Goal: Information Seeking & Learning: Learn about a topic

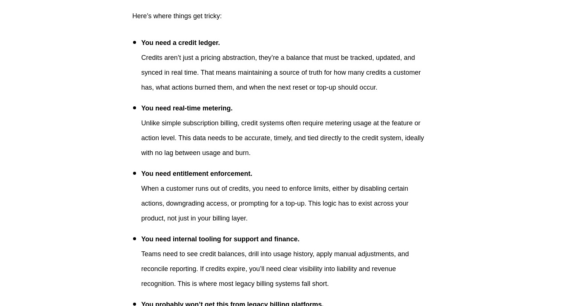
scroll to position [2395, 0]
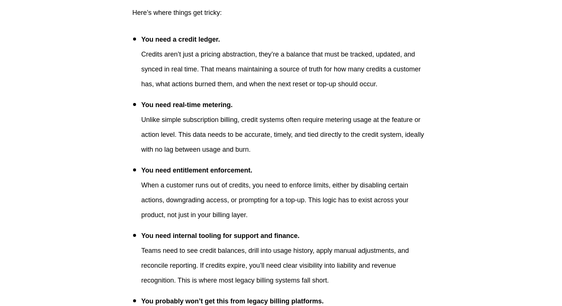
click at [274, 155] on p "Unlike simple subscription billing, credit systems often require metering usage…" at bounding box center [285, 134] width 288 height 45
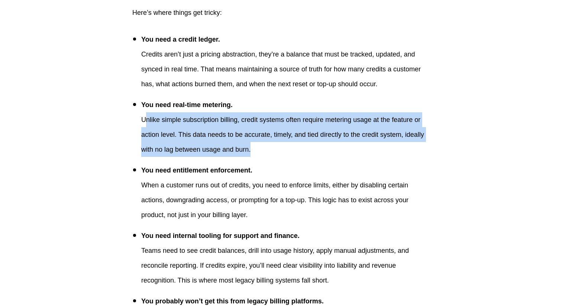
click at [274, 155] on p "Unlike simple subscription billing, credit systems often require metering usage…" at bounding box center [285, 134] width 288 height 45
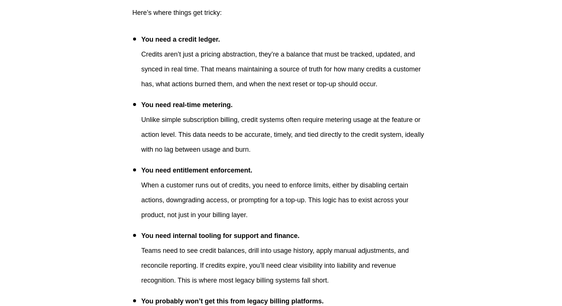
click at [274, 155] on p "Unlike simple subscription billing, credit systems often require metering usage…" at bounding box center [285, 134] width 288 height 45
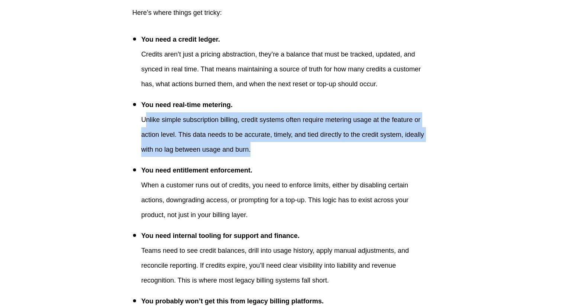
click at [274, 157] on p "Unlike simple subscription billing, credit systems often require metering usage…" at bounding box center [285, 134] width 288 height 45
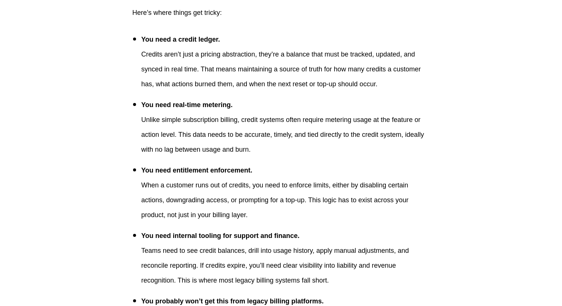
click at [274, 157] on p "Unlike simple subscription billing, credit systems often require metering usage…" at bounding box center [285, 134] width 288 height 45
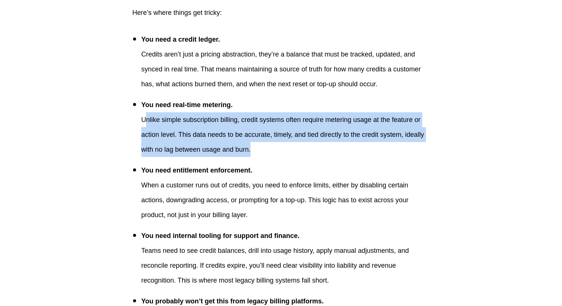
click at [274, 157] on p "Unlike simple subscription billing, credit systems often require metering usage…" at bounding box center [285, 134] width 288 height 45
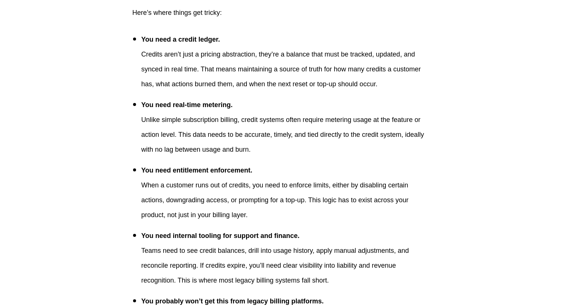
click at [274, 157] on p "Unlike simple subscription billing, credit systems often require metering usage…" at bounding box center [285, 134] width 288 height 45
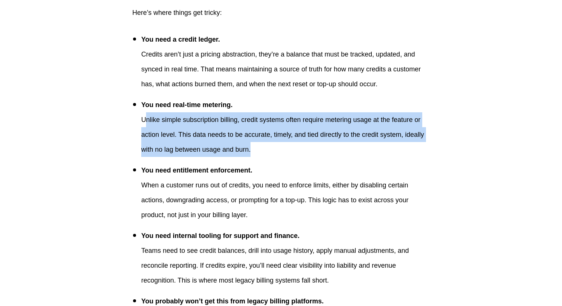
click at [274, 157] on p "Unlike simple subscription billing, credit systems often require metering usage…" at bounding box center [285, 134] width 288 height 45
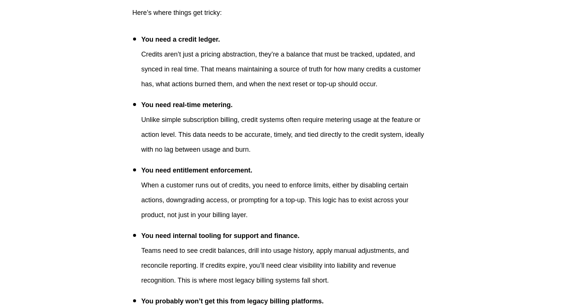
click at [274, 157] on p "Unlike simple subscription billing, credit systems often require metering usage…" at bounding box center [285, 134] width 288 height 45
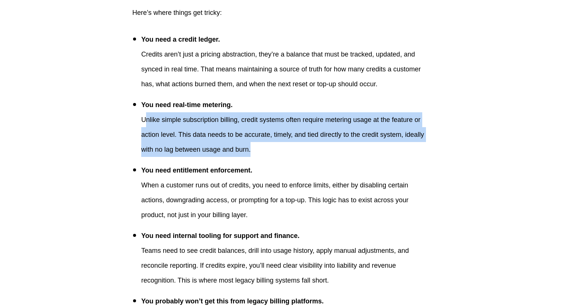
click at [262, 215] on p "When a customer runs out of credits, you need to enforce limits, either by disa…" at bounding box center [285, 200] width 288 height 45
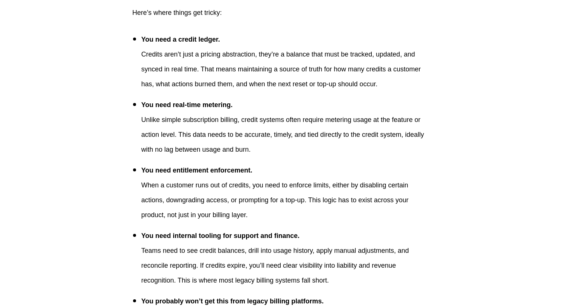
click at [262, 215] on p "When a customer runs out of credits, you need to enforce limits, either by disa…" at bounding box center [285, 200] width 288 height 45
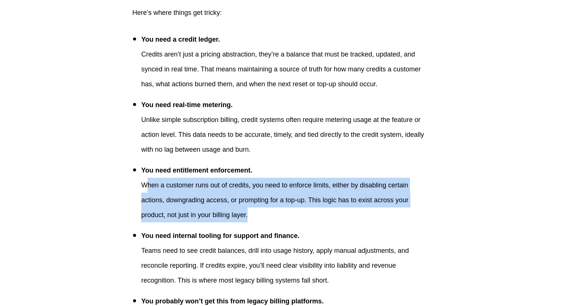
click at [262, 215] on p "When a customer runs out of credits, you need to enforce limits, either by disa…" at bounding box center [285, 200] width 288 height 45
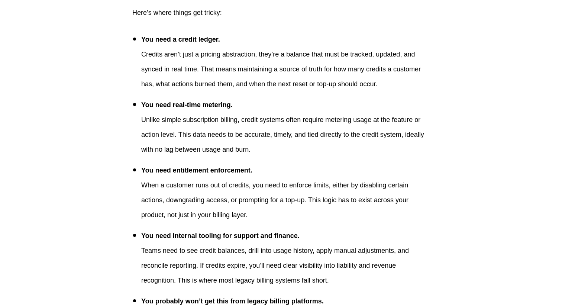
click at [262, 215] on p "When a customer runs out of credits, you need to enforce limits, either by disa…" at bounding box center [285, 200] width 288 height 45
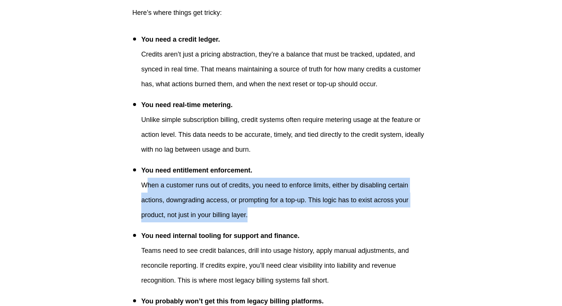
click at [259, 222] on p "When a customer runs out of credits, you need to enforce limits, either by disa…" at bounding box center [285, 200] width 288 height 45
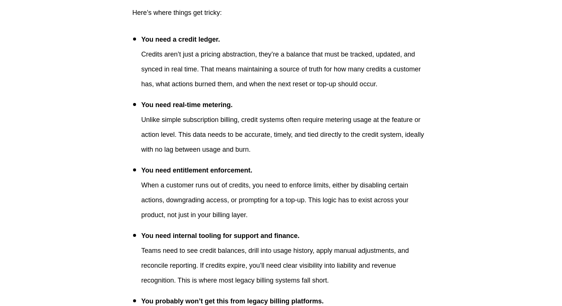
click at [259, 222] on p "When a customer runs out of credits, you need to enforce limits, either by disa…" at bounding box center [285, 200] width 288 height 45
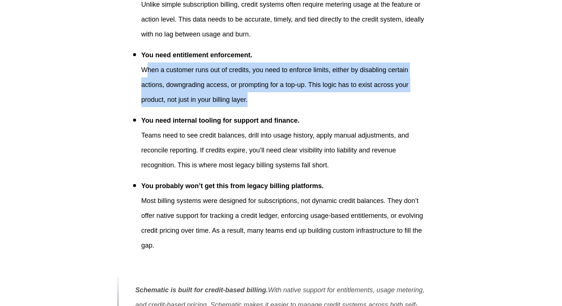
scroll to position [2571, 0]
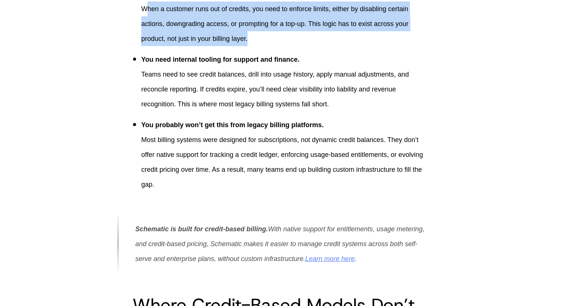
click at [250, 111] on p "Teams need to see credit balances, drill into usage history, apply manual adjus…" at bounding box center [285, 89] width 288 height 45
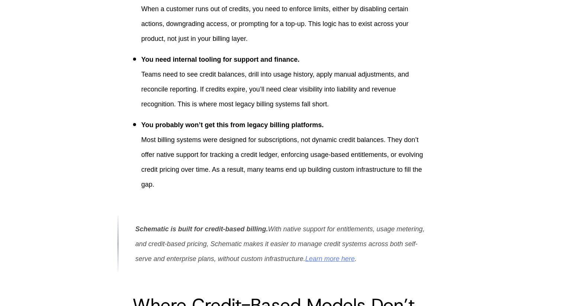
click at [250, 111] on p "Teams need to see credit balances, drill into usage history, apply manual adjus…" at bounding box center [285, 89] width 288 height 45
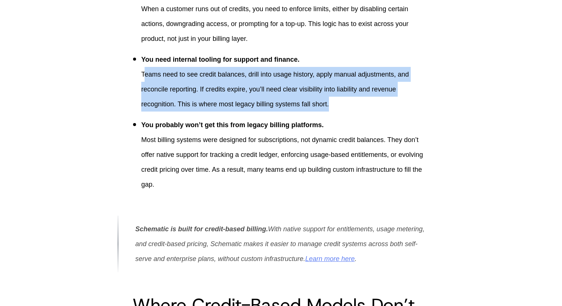
click at [244, 172] on p "Most billing systems were designed for subscriptions, not dynamic credit balanc…" at bounding box center [285, 161] width 288 height 59
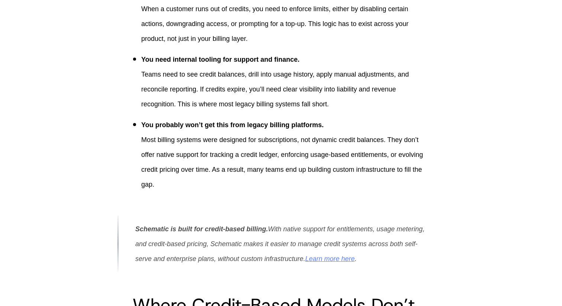
click at [244, 172] on p "Most billing systems were designed for subscriptions, not dynamic credit balanc…" at bounding box center [285, 161] width 288 height 59
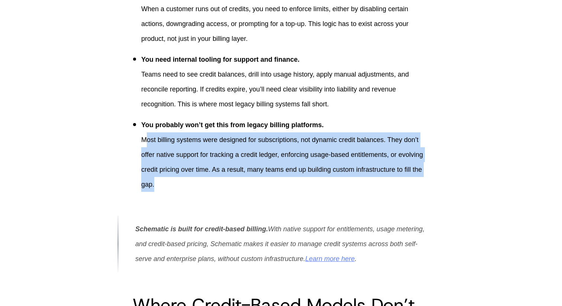
click at [244, 172] on p "Most billing systems were designed for subscriptions, not dynamic credit balanc…" at bounding box center [285, 161] width 288 height 59
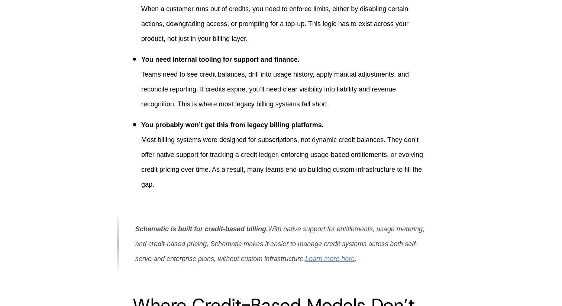
click at [244, 172] on p "Most billing systems were designed for subscriptions, not dynamic credit balanc…" at bounding box center [285, 161] width 288 height 59
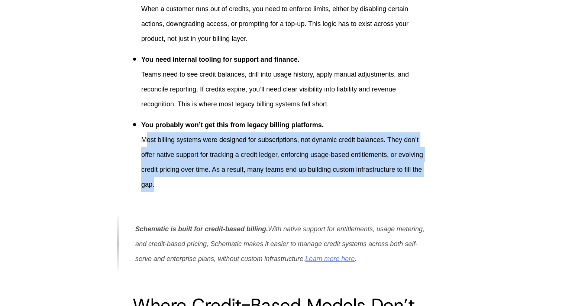
click at [244, 172] on p "Most billing systems were designed for subscriptions, not dynamic credit balanc…" at bounding box center [285, 161] width 288 height 59
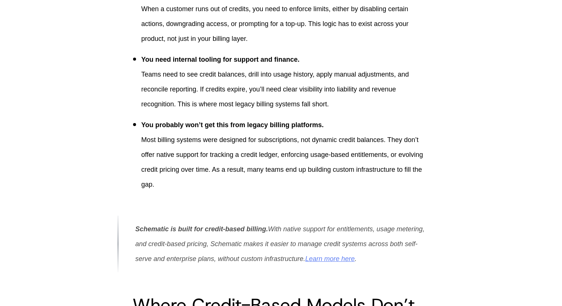
click at [244, 172] on p "Most billing systems were designed for subscriptions, not dynamic credit balanc…" at bounding box center [285, 161] width 288 height 59
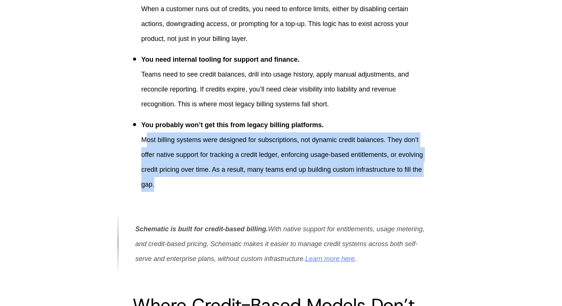
click at [244, 172] on p "Most billing systems were designed for subscriptions, not dynamic credit balanc…" at bounding box center [285, 161] width 288 height 59
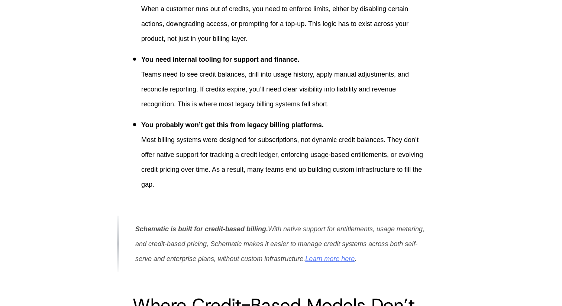
click at [244, 172] on p "Most billing systems were designed for subscriptions, not dynamic credit balanc…" at bounding box center [285, 161] width 288 height 59
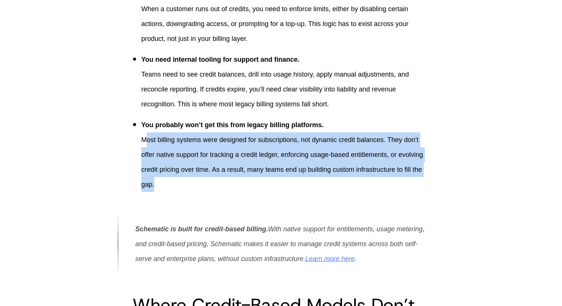
click at [244, 172] on p "Most billing systems were designed for subscriptions, not dynamic credit balanc…" at bounding box center [285, 161] width 288 height 59
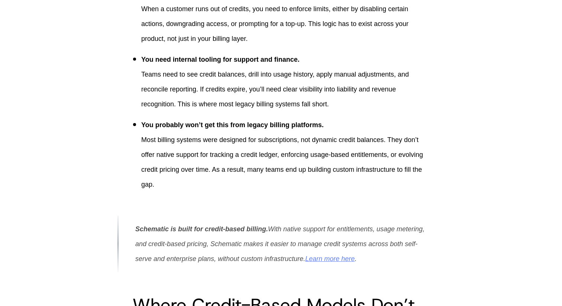
click at [244, 172] on p "Most billing systems were designed for subscriptions, not dynamic credit balanc…" at bounding box center [285, 161] width 288 height 59
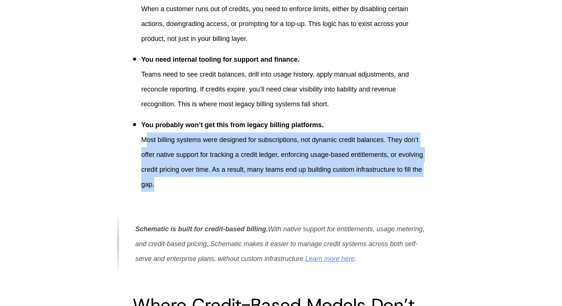
click at [244, 183] on p "Most billing systems were designed for subscriptions, not dynamic credit balanc…" at bounding box center [285, 161] width 288 height 59
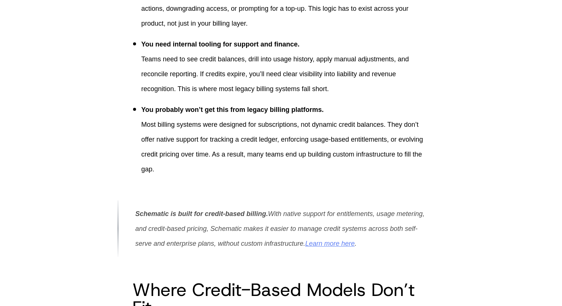
scroll to position [2588, 0]
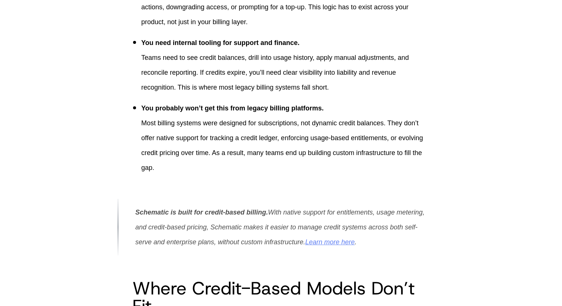
click at [243, 175] on p "Most billing systems were designed for subscriptions, not dynamic credit balanc…" at bounding box center [285, 145] width 288 height 59
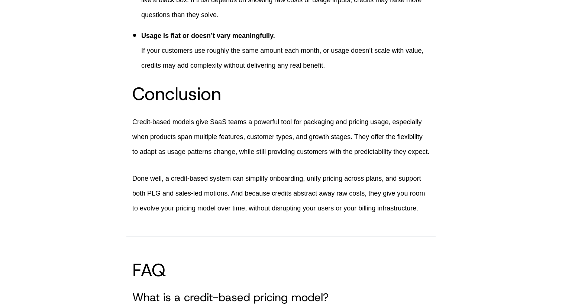
scroll to position [3096, 0]
